Goal: Transaction & Acquisition: Download file/media

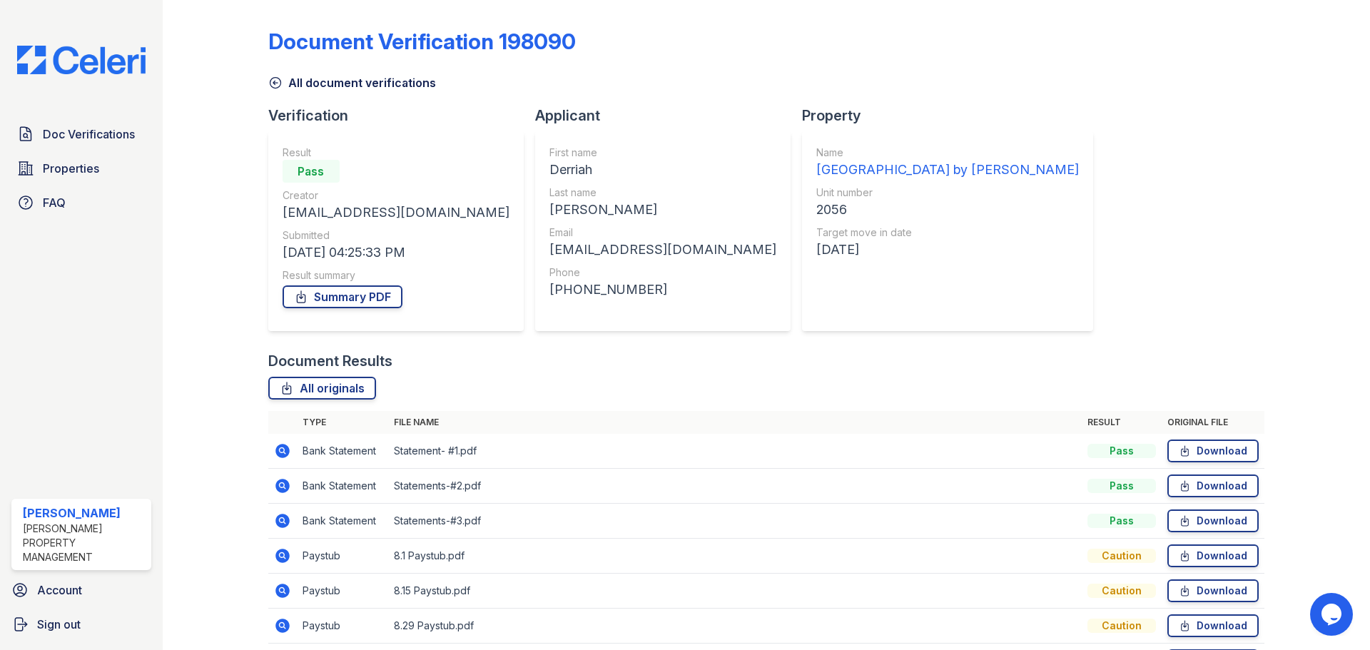
scroll to position [126, 0]
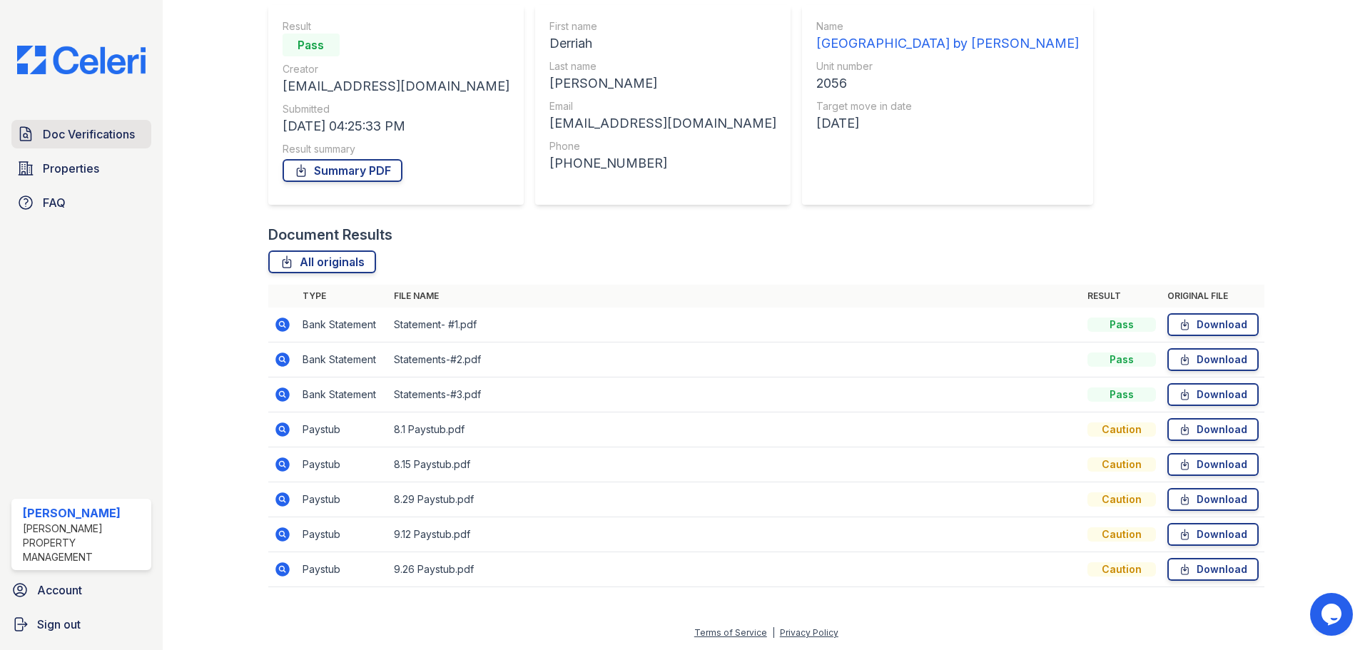
click at [69, 141] on span "Doc Verifications" at bounding box center [89, 134] width 92 height 17
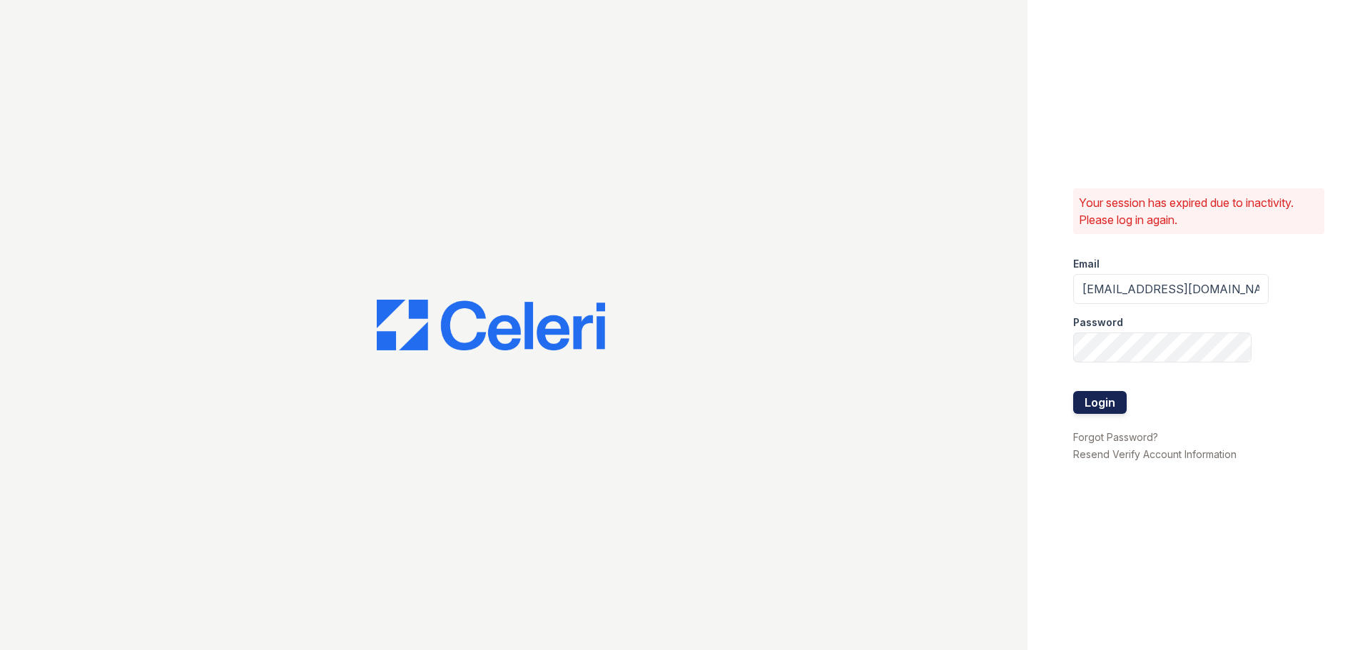
click at [1090, 407] on button "Login" at bounding box center [1100, 402] width 54 height 23
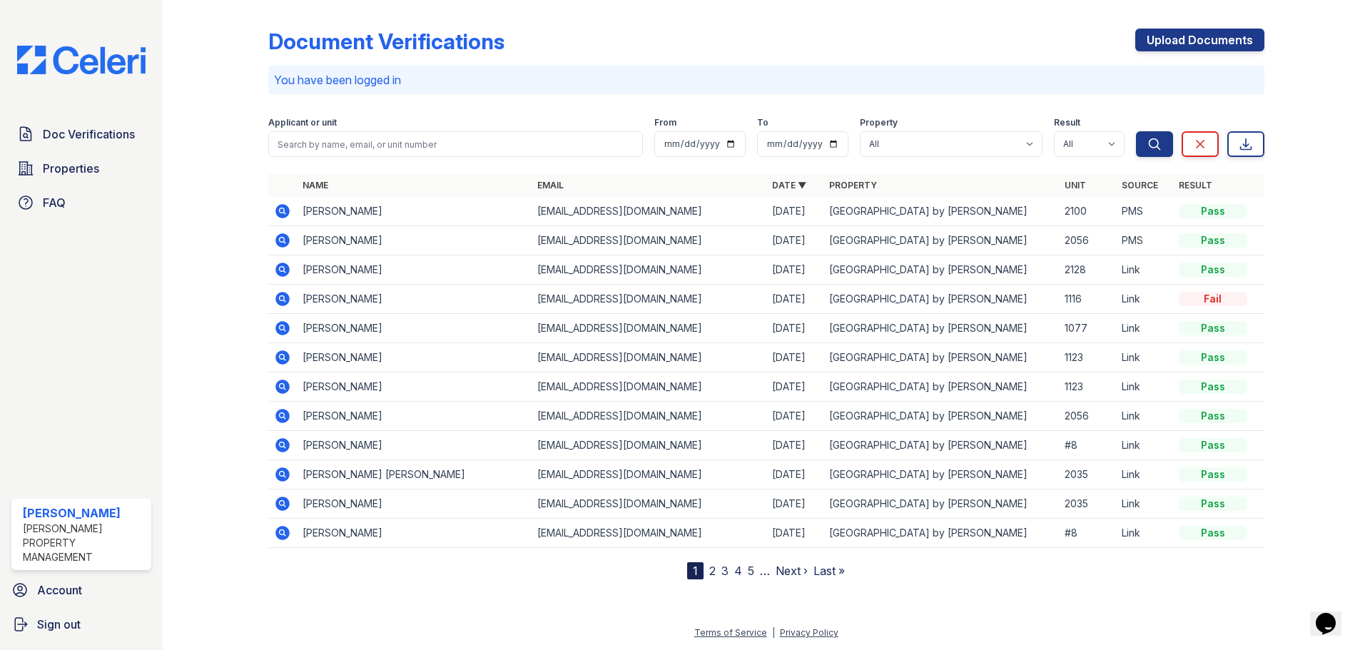
click at [280, 270] on icon at bounding box center [282, 269] width 4 height 4
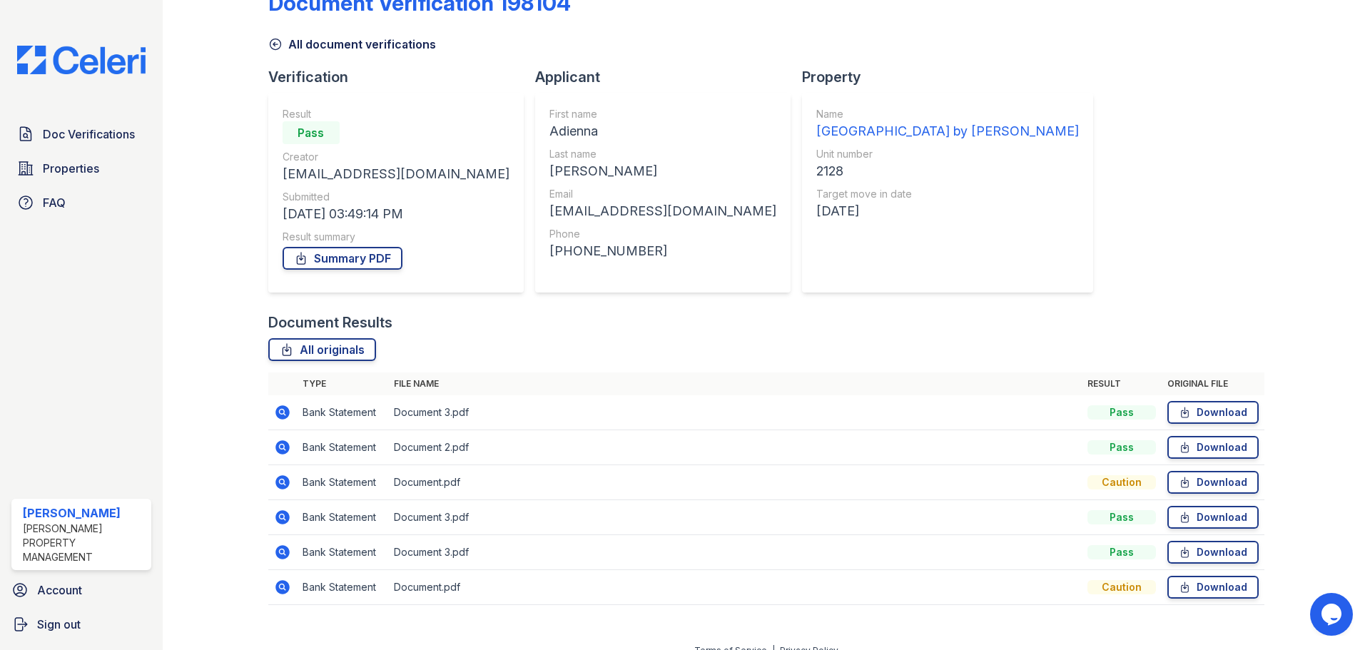
scroll to position [56, 0]
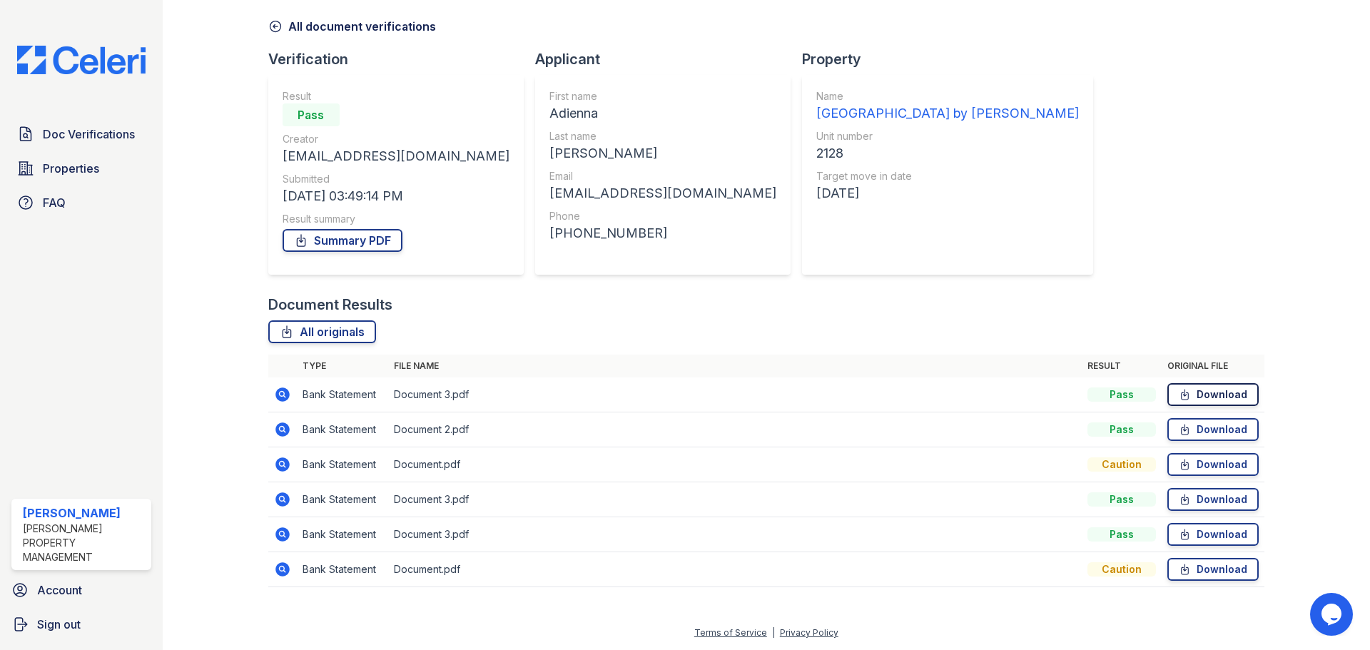
click at [1191, 399] on link "Download" at bounding box center [1212, 394] width 91 height 23
click at [1195, 437] on link "Download" at bounding box center [1212, 429] width 91 height 23
click at [1202, 472] on link "Download" at bounding box center [1212, 464] width 91 height 23
click at [1192, 502] on link "Download" at bounding box center [1212, 499] width 91 height 23
click at [1197, 532] on link "Download" at bounding box center [1212, 534] width 91 height 23
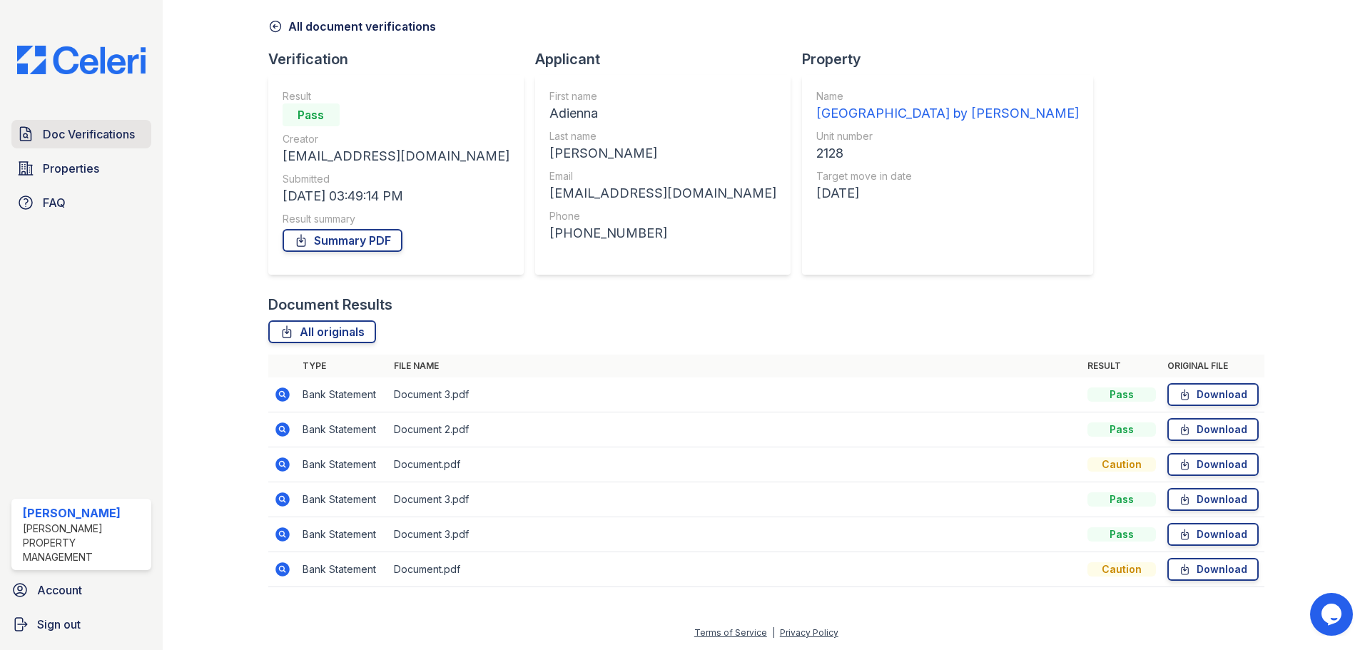
click at [89, 138] on span "Doc Verifications" at bounding box center [89, 134] width 92 height 17
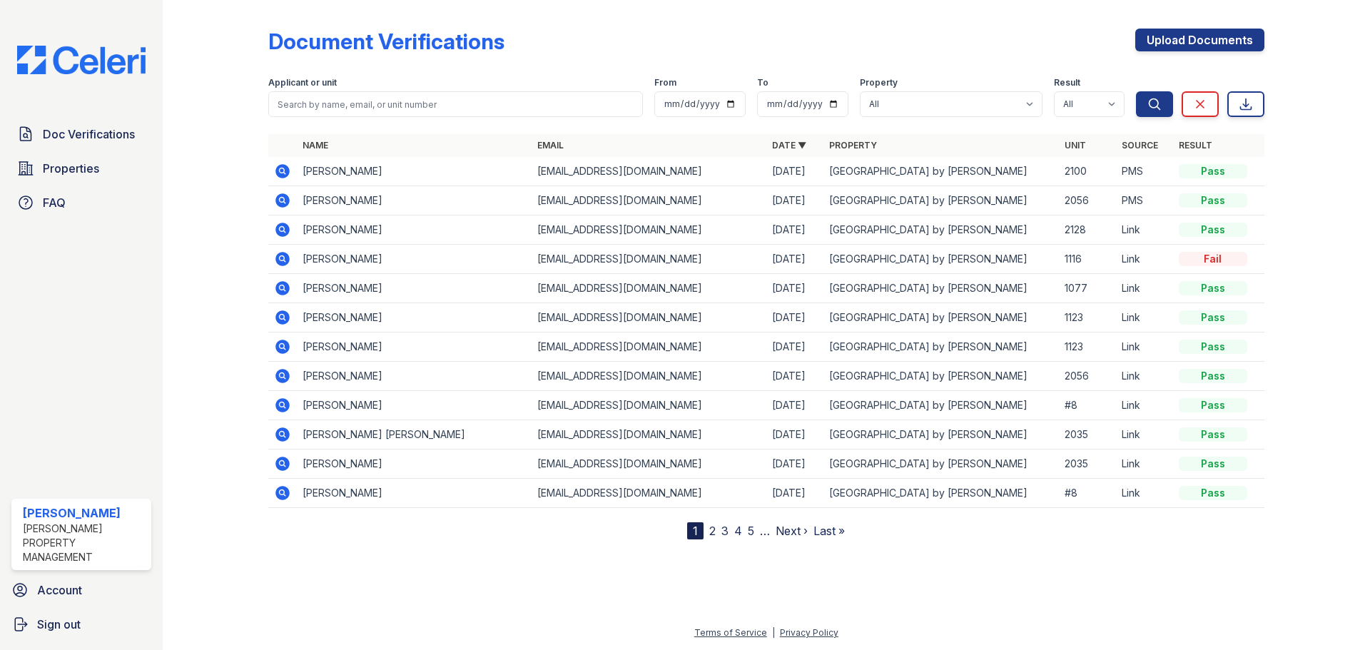
click at [284, 230] on icon at bounding box center [282, 229] width 17 height 17
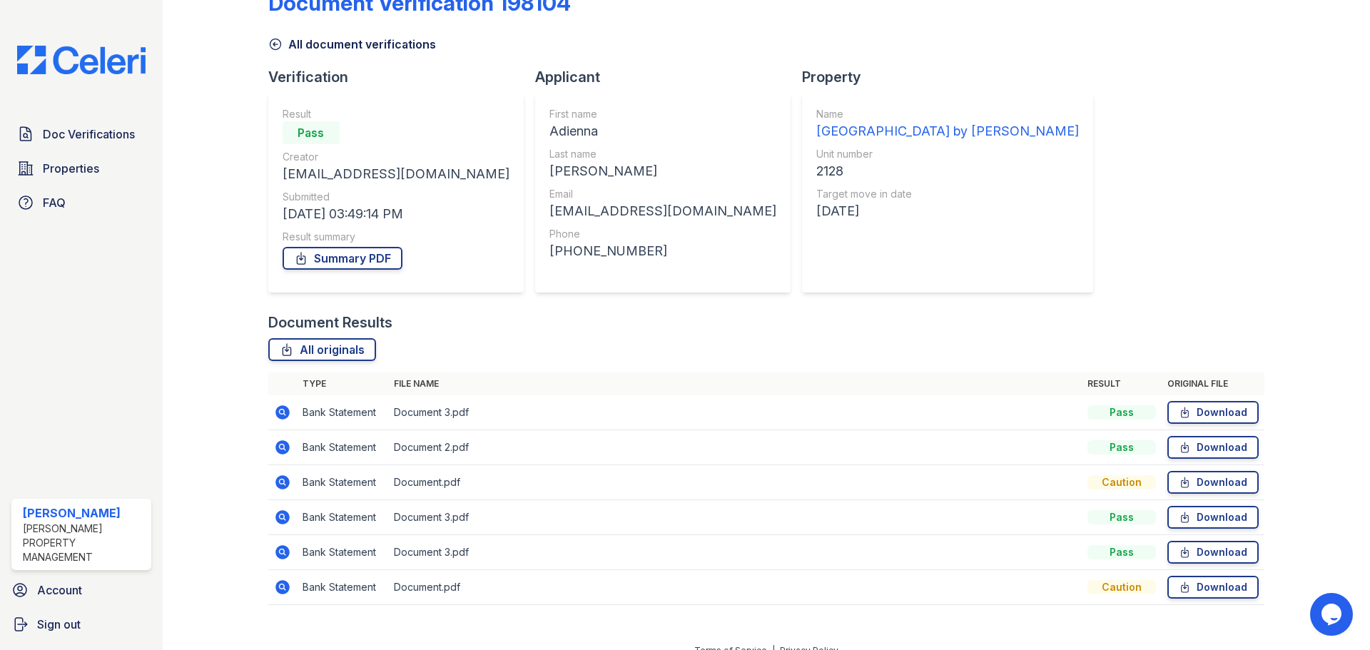
scroll to position [56, 0]
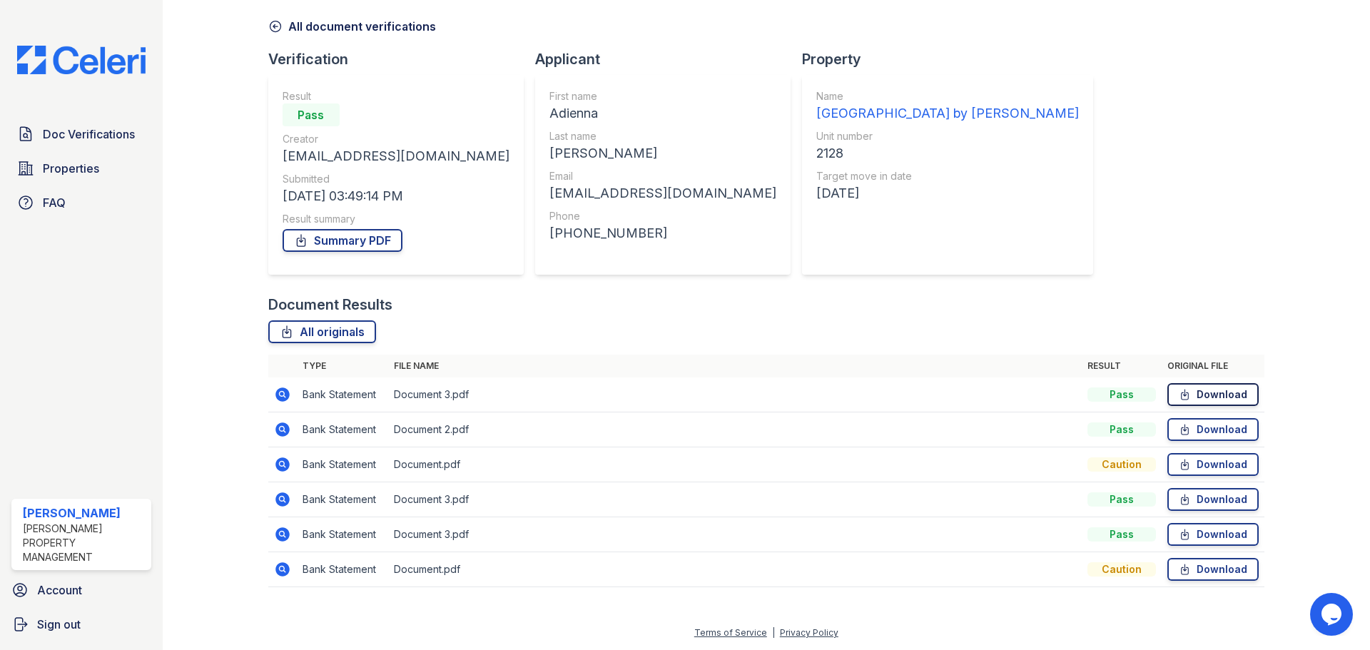
click at [1199, 397] on link "Download" at bounding box center [1212, 394] width 91 height 23
click at [1187, 432] on link "Download" at bounding box center [1212, 429] width 91 height 23
click at [1205, 507] on link "Download" at bounding box center [1212, 499] width 91 height 23
click at [1211, 537] on link "Download" at bounding box center [1212, 534] width 91 height 23
click at [1206, 434] on link "Download" at bounding box center [1212, 429] width 91 height 23
